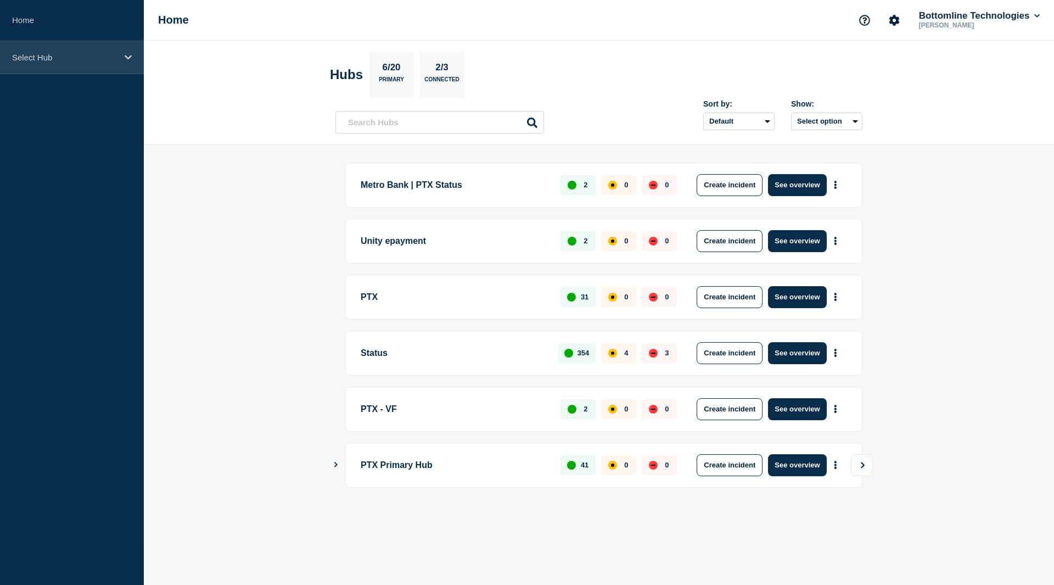
click at [114, 73] on div "Select Hub" at bounding box center [72, 57] width 144 height 33
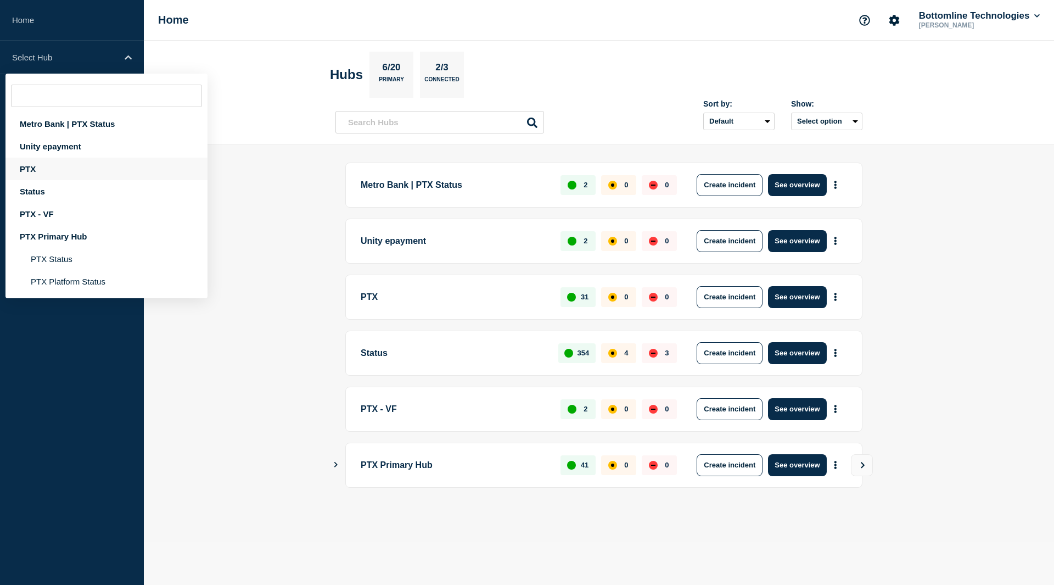
click at [66, 166] on div "PTX" at bounding box center [106, 169] width 202 height 23
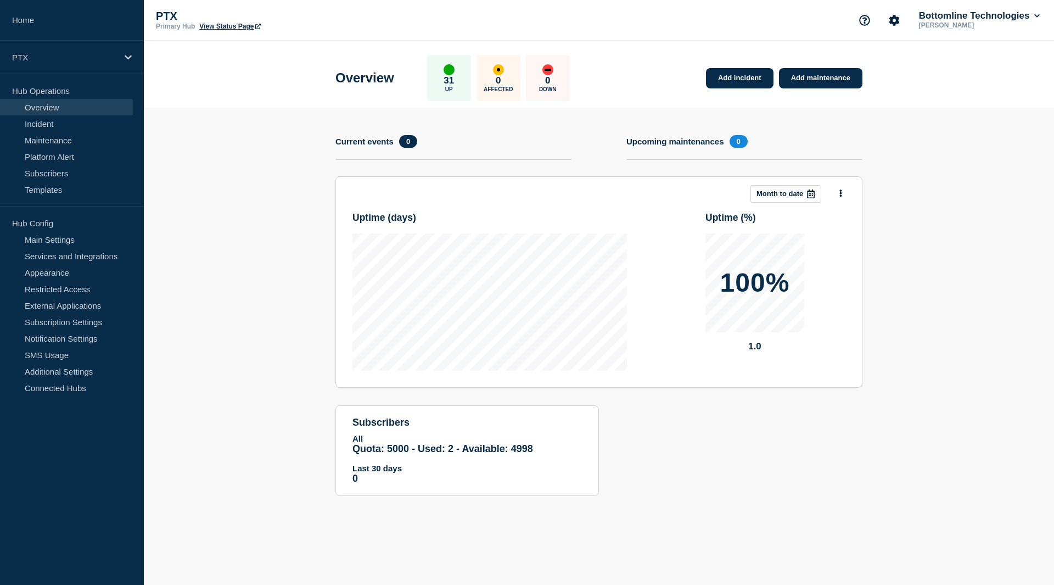
click at [643, 150] on section "Upcoming maintenances 0" at bounding box center [744, 155] width 236 height 41
click at [649, 144] on h4 "Upcoming maintenances" at bounding box center [675, 141] width 98 height 9
click at [52, 135] on link "Maintenance" at bounding box center [66, 140] width 133 height 16
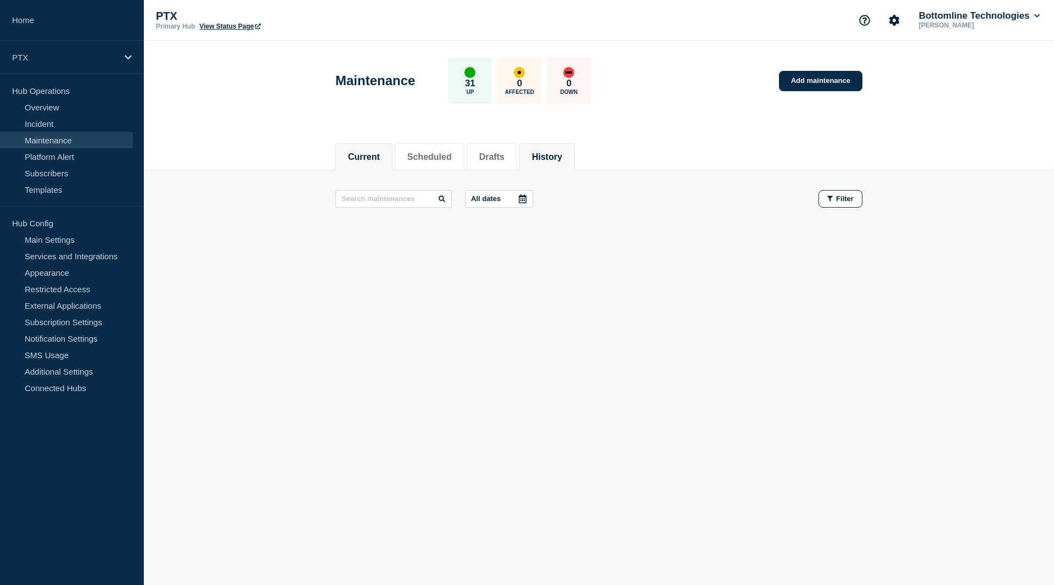
click at [544, 159] on li "History" at bounding box center [546, 156] width 55 height 27
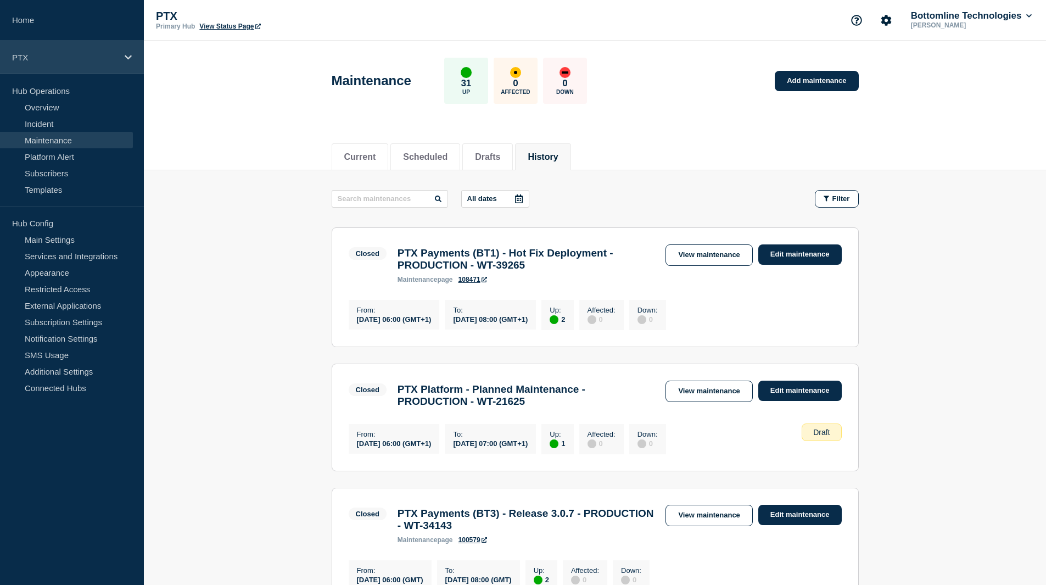
click at [59, 54] on p "PTX" at bounding box center [64, 57] width 105 height 9
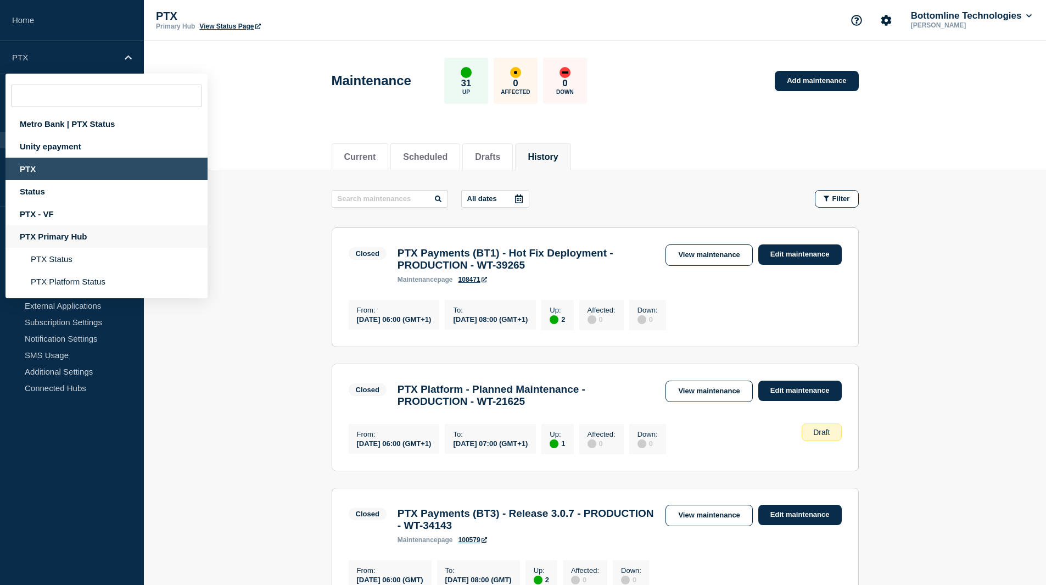
click at [57, 232] on div "PTX Primary Hub" at bounding box center [106, 236] width 202 height 23
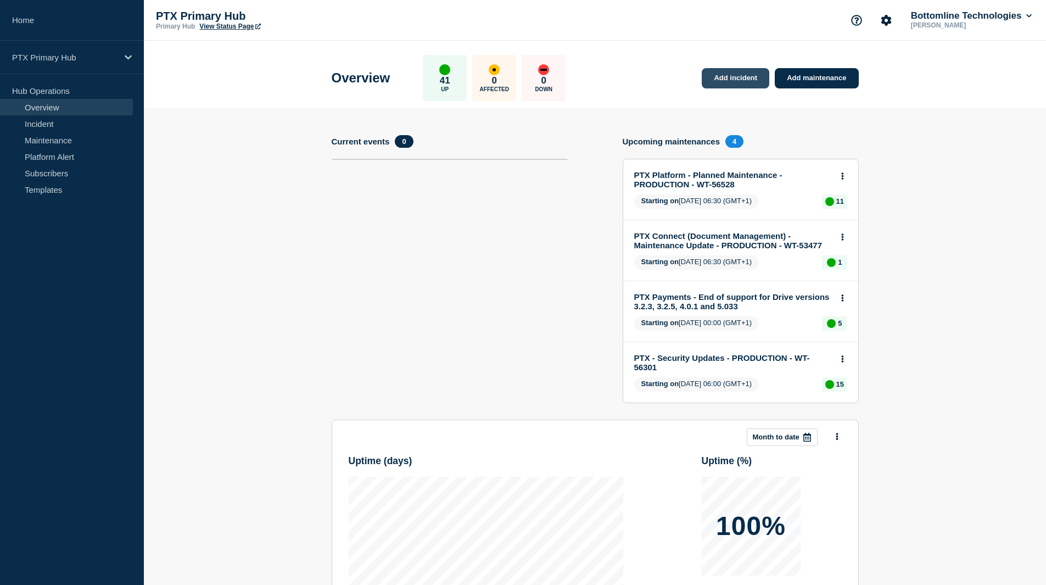
click at [716, 72] on link "Add incident" at bounding box center [736, 78] width 68 height 20
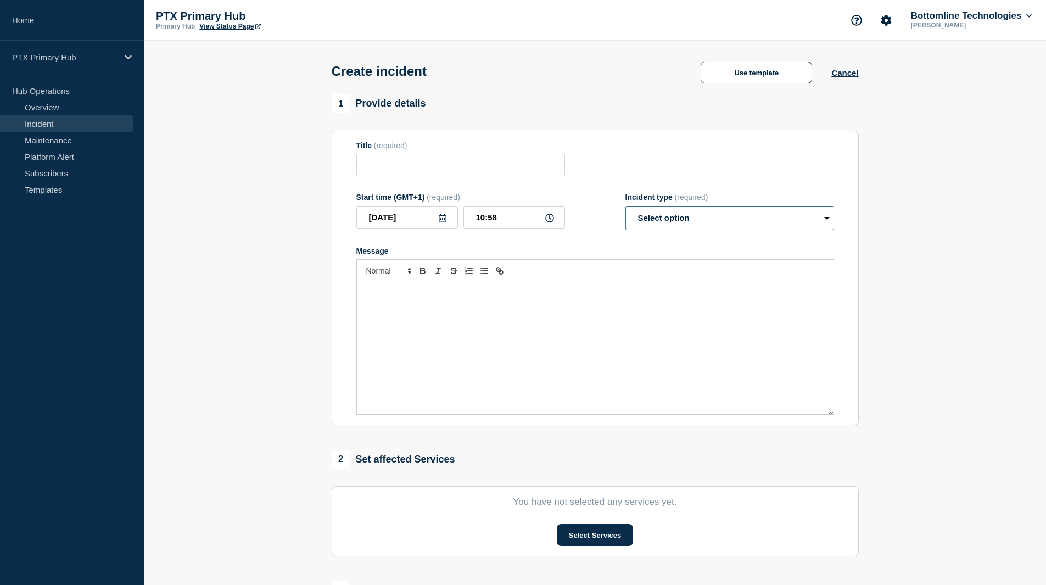
click at [675, 212] on select "Select option Investigating Identified Monitoring" at bounding box center [729, 218] width 209 height 24
click at [591, 541] on button "Select Services" at bounding box center [595, 535] width 76 height 22
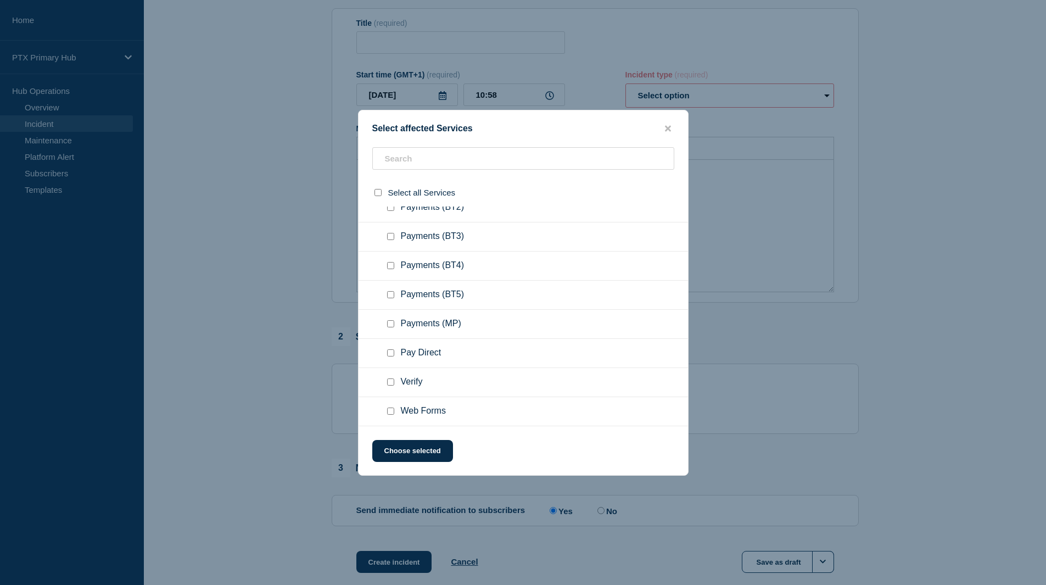
scroll to position [123, 0]
click at [416, 388] on span "Verify" at bounding box center [412, 382] width 22 height 11
click at [390, 384] on input "Verify checkbox" at bounding box center [390, 381] width 7 height 7
checkbox input "true"
click at [423, 456] on button "Choose selected" at bounding box center [412, 451] width 81 height 22
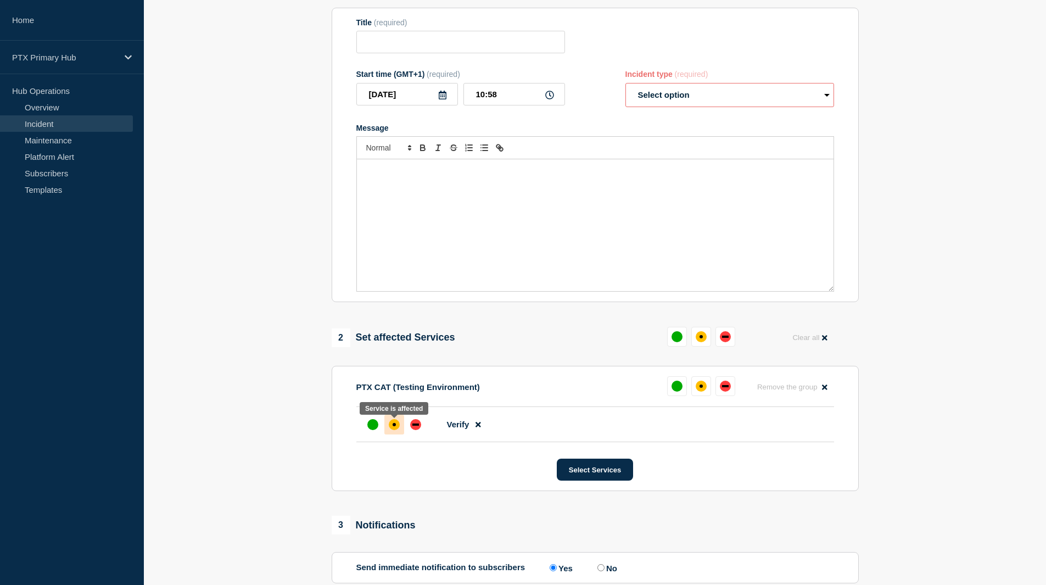
click at [396, 428] on div "affected" at bounding box center [394, 424] width 11 height 11
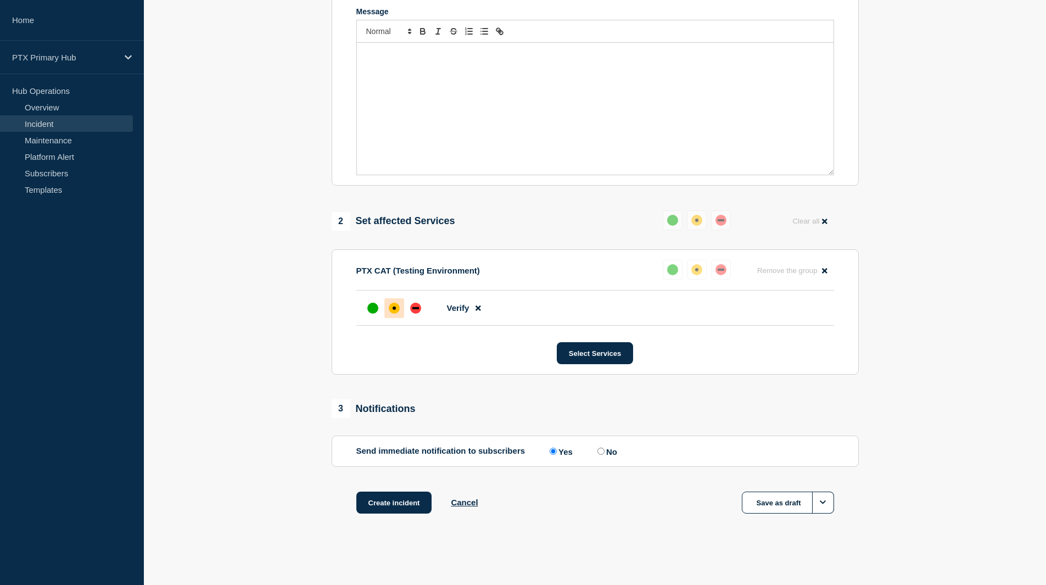
click at [607, 457] on section "Send immediate notification to subscribers Send immediate notification to subsc…" at bounding box center [595, 450] width 527 height 31
click at [607, 452] on label "No" at bounding box center [606, 451] width 23 height 10
click at [604, 452] on input "No" at bounding box center [600, 450] width 7 height 7
radio input "true"
radio input "false"
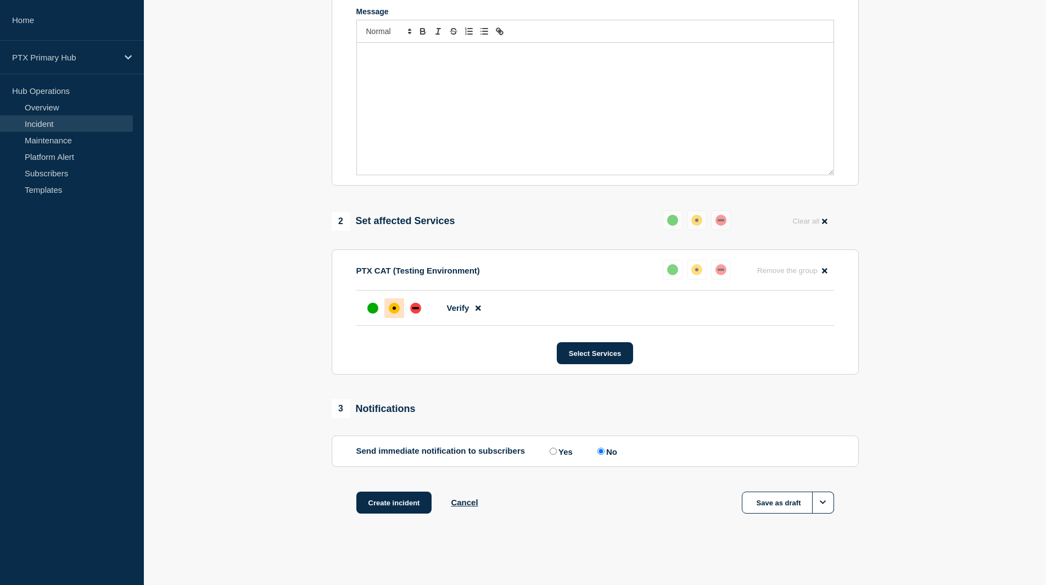
scroll to position [0, 0]
